Goal: Book appointment/travel/reservation

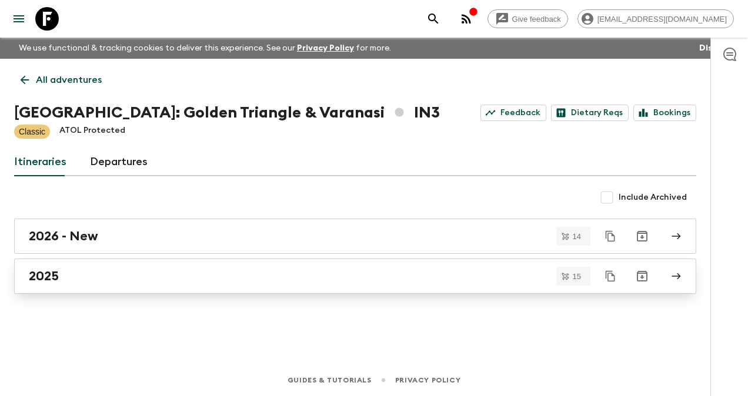
click at [41, 277] on h2 "2025" at bounding box center [44, 276] width 30 height 15
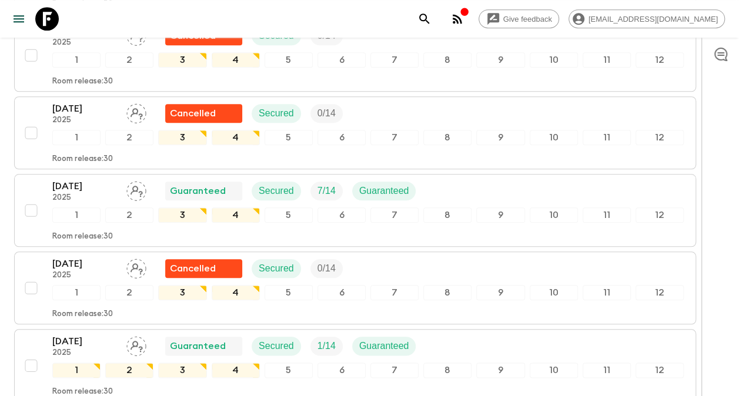
scroll to position [441, 0]
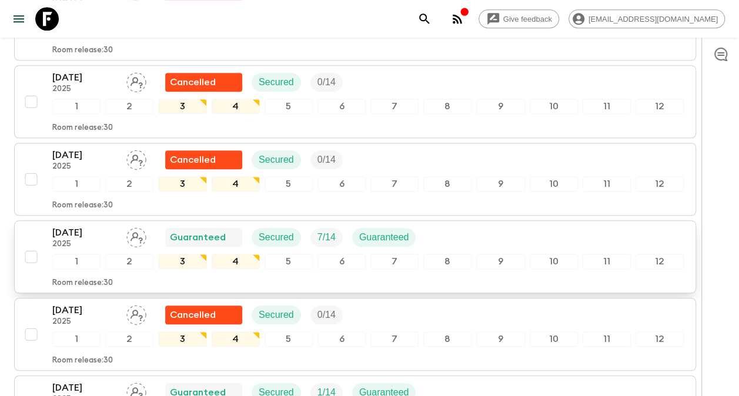
click at [82, 226] on p "[DATE]" at bounding box center [84, 233] width 65 height 14
